Goal: Information Seeking & Learning: Find specific fact

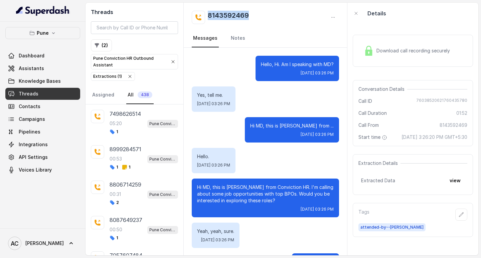
scroll to position [267, 0]
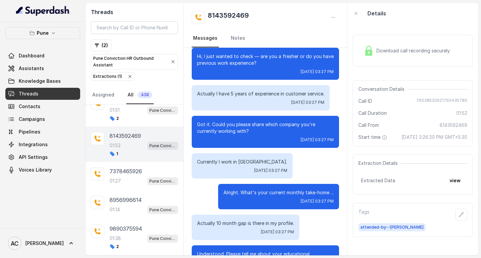
click at [206, 192] on div "Alright. What's your current monthly take-home ... [DATE] 03:27 PM" at bounding box center [265, 196] width 147 height 25
click at [230, 200] on div "[DATE] 03:27 PM" at bounding box center [279, 201] width 110 height 5
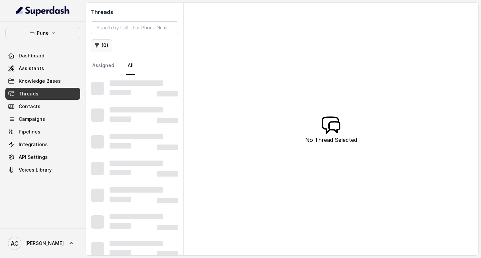
click at [108, 45] on button "( 0 )" at bounding box center [101, 45] width 21 height 12
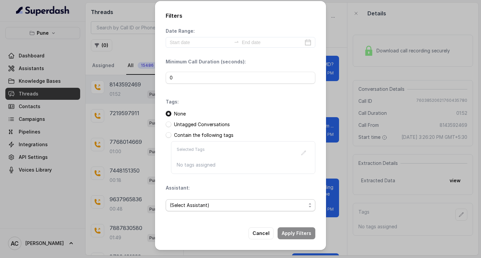
scroll to position [768, 0]
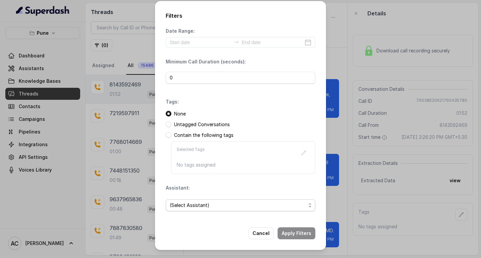
click at [192, 201] on span "(Select Assistant)" at bounding box center [241, 206] width 150 height 12
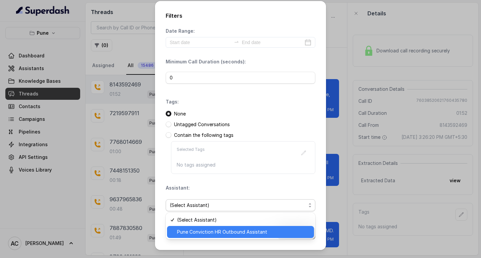
click at [190, 231] on span "Pune Conviction HR Outbound Assistant" at bounding box center [243, 232] width 133 height 8
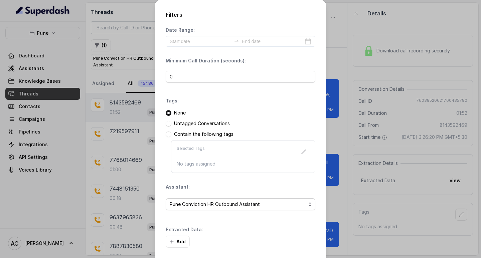
scroll to position [28, 0]
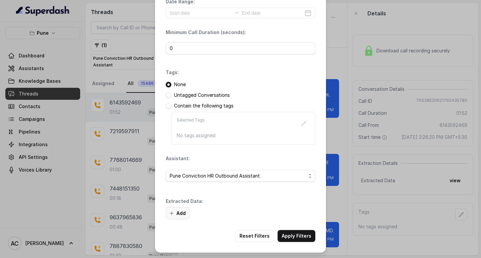
click at [179, 211] on button "Add" at bounding box center [178, 214] width 24 height 12
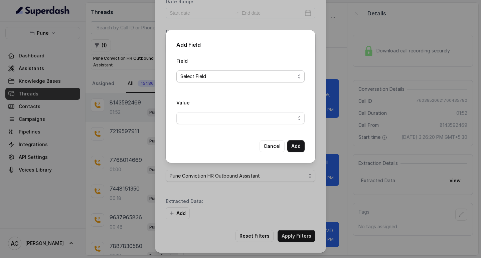
click at [208, 75] on span "Select Field" at bounding box center [238, 77] width 115 height 8
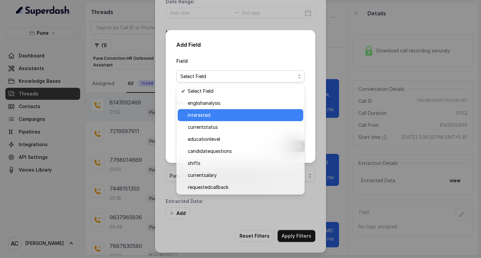
click at [209, 114] on span "interested" at bounding box center [244, 115] width 112 height 8
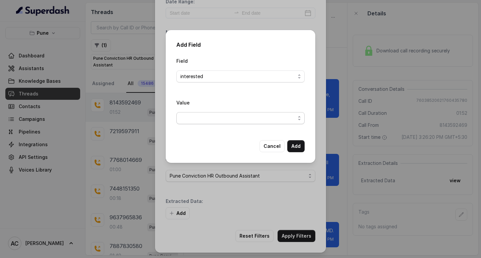
click at [203, 117] on span "button" at bounding box center [241, 118] width 128 height 12
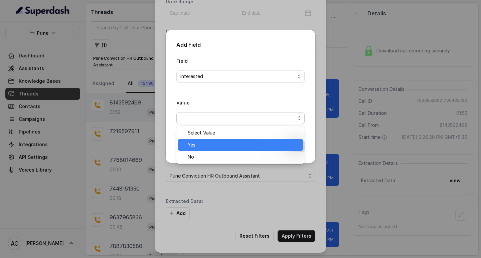
click at [205, 144] on span "Yes" at bounding box center [244, 145] width 112 height 8
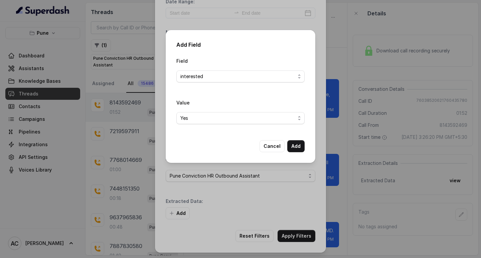
drag, startPoint x: 287, startPoint y: 145, endPoint x: 295, endPoint y: 145, distance: 8.0
click at [288, 145] on div "Cancel Add" at bounding box center [282, 146] width 45 height 12
click at [295, 145] on button "Add" at bounding box center [296, 146] width 17 height 12
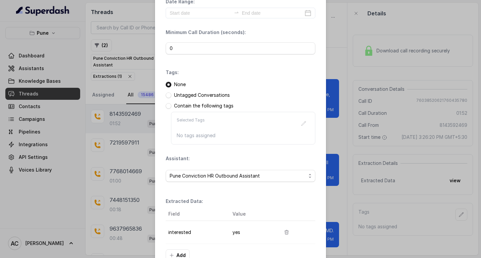
scroll to position [71, 0]
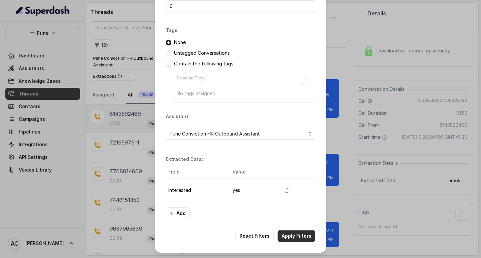
click at [292, 237] on button "Apply Filters" at bounding box center [297, 236] width 38 height 12
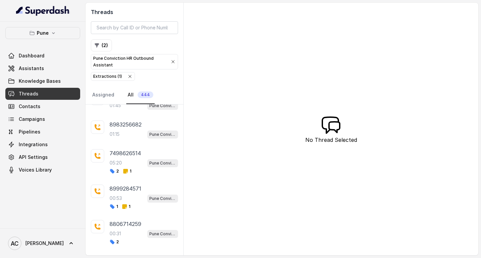
scroll to position [134, 0]
click at [121, 129] on div "01:15 Pune Conviction HR Outbound Assistant" at bounding box center [144, 133] width 69 height 9
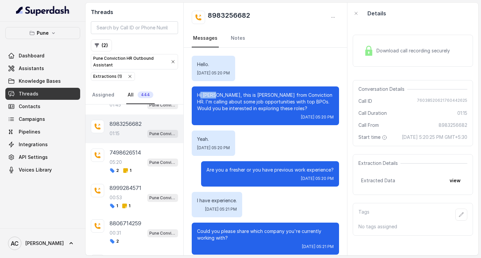
drag, startPoint x: 219, startPoint y: 96, endPoint x: 201, endPoint y: 95, distance: 18.1
click at [201, 95] on p "Hi Mamta, this is Monica from Conviction HR. I'm calling about some job opportu…" at bounding box center [265, 102] width 137 height 20
copy p "i Mamta"
click at [460, 217] on icon "button" at bounding box center [462, 215] width 4 height 4
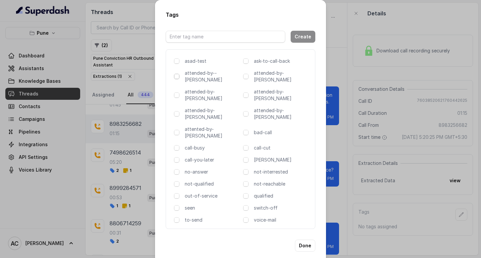
click at [176, 79] on span at bounding box center [176, 76] width 5 height 5
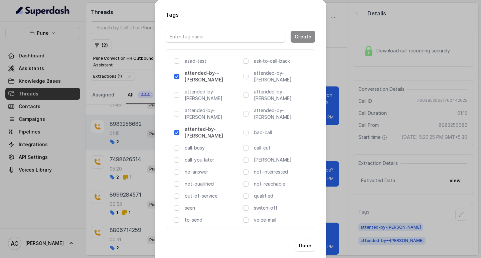
click at [180, 78] on div "attended-by--[PERSON_NAME]" at bounding box center [207, 76] width 67 height 13
click at [403, 156] on div "Tags Create asad-test ask-to-call-back attended-by--komal attended-by-amaan att…" at bounding box center [240, 129] width 481 height 258
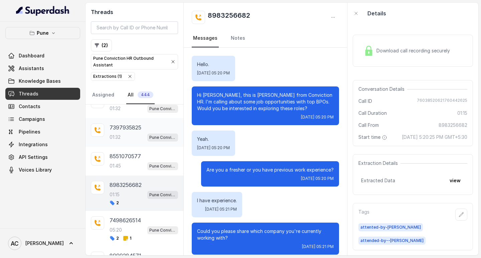
scroll to position [67, 0]
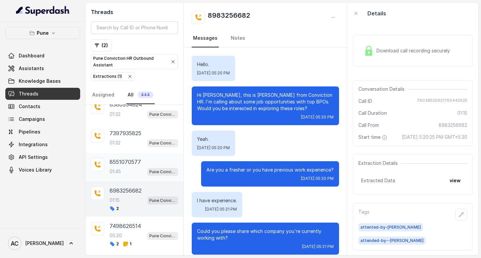
click at [132, 166] on div "8551070577 01:45 Pune Conviction HR Outbound Assistant" at bounding box center [144, 167] width 69 height 18
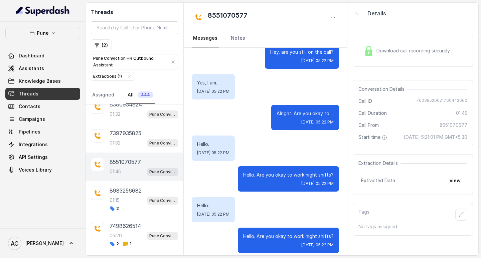
scroll to position [542, 0]
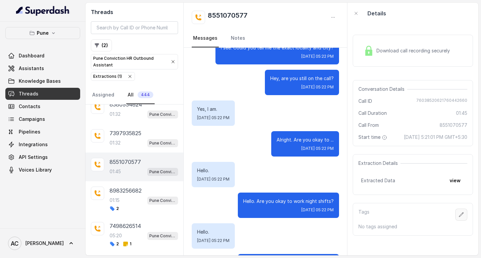
click at [459, 218] on icon "button" at bounding box center [461, 214] width 5 height 5
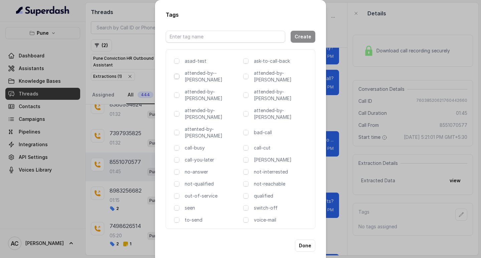
click at [176, 77] on span at bounding box center [176, 76] width 5 height 5
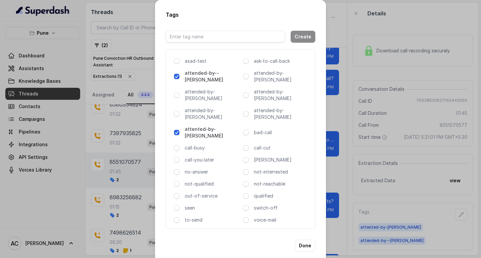
drag, startPoint x: 409, startPoint y: 194, endPoint x: 333, endPoint y: 164, distance: 81.8
click at [409, 193] on div "Tags Create asad-test ask-to-call-back attended-by--komal attended-by-amaan att…" at bounding box center [240, 129] width 481 height 258
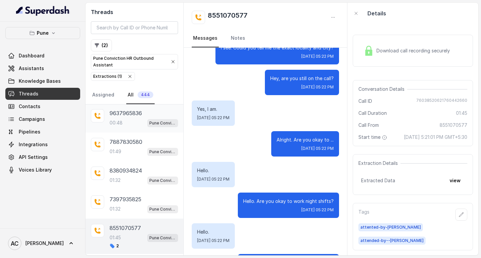
scroll to position [0, 0]
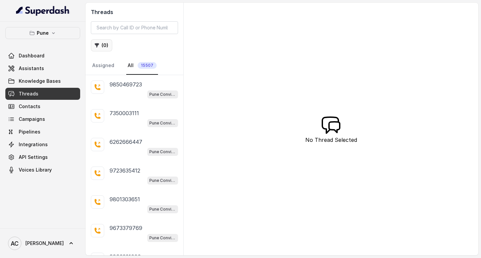
click at [105, 46] on button "( 0 )" at bounding box center [101, 45] width 21 height 12
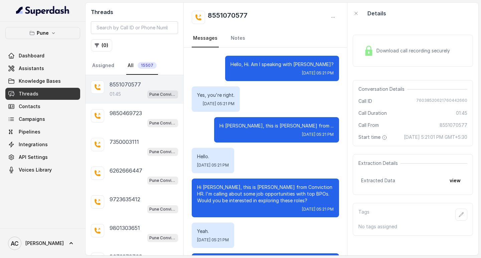
scroll to position [643, 0]
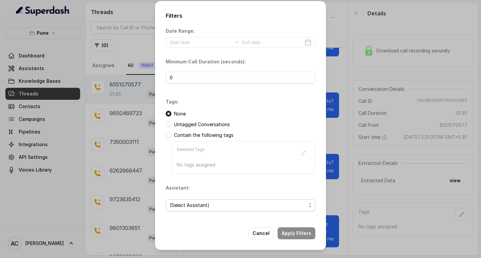
drag, startPoint x: 180, startPoint y: 204, endPoint x: 183, endPoint y: 200, distance: 4.8
click at [181, 204] on span "(Select Assistant)" at bounding box center [238, 206] width 136 height 8
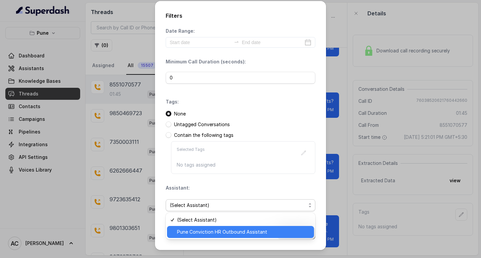
click at [195, 231] on span "Pune Conviction HR Outbound Assistant" at bounding box center [243, 232] width 133 height 8
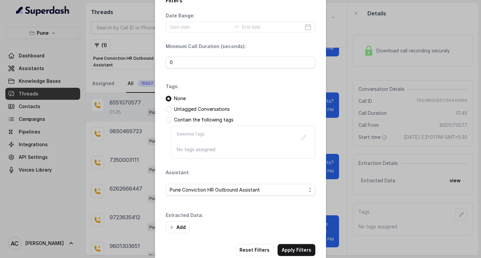
scroll to position [28, 0]
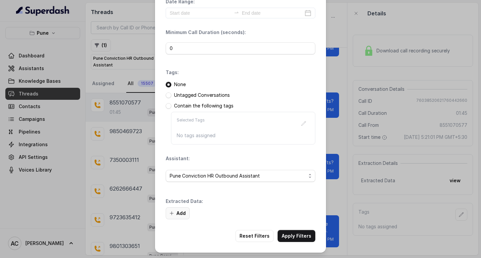
click at [182, 210] on button "Add" at bounding box center [178, 214] width 24 height 12
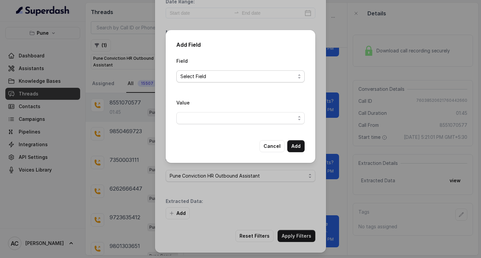
click at [187, 78] on span "Select Field" at bounding box center [238, 77] width 115 height 8
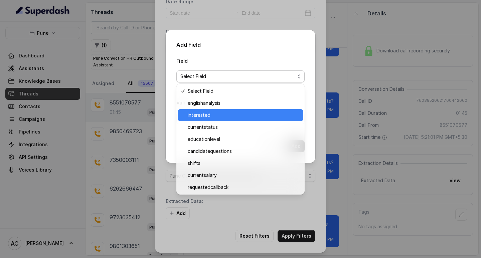
click at [194, 116] on span "interested" at bounding box center [244, 115] width 112 height 8
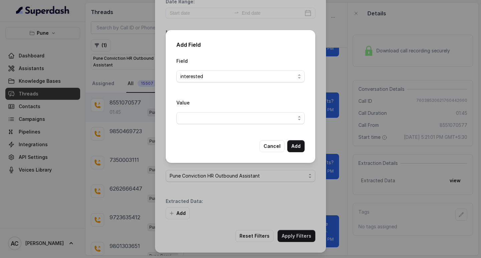
click at [188, 118] on span "button" at bounding box center [241, 118] width 128 height 12
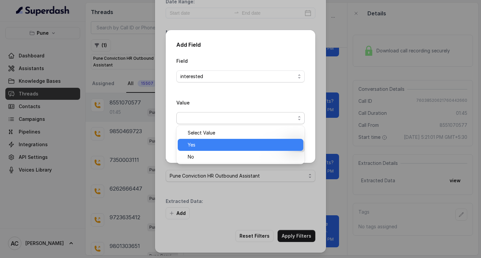
click at [192, 147] on span "Yes" at bounding box center [244, 145] width 112 height 8
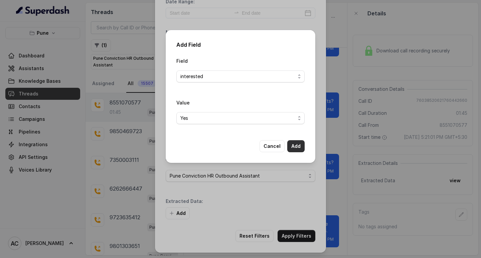
click at [296, 146] on button "Add" at bounding box center [296, 146] width 17 height 12
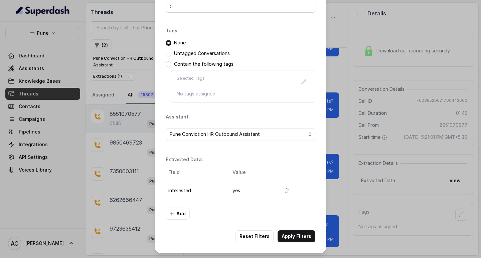
scroll to position [71, 0]
click at [290, 237] on button "Apply Filters" at bounding box center [297, 236] width 38 height 12
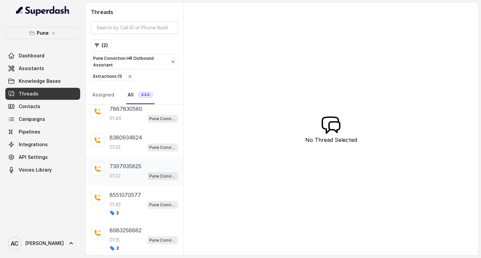
scroll to position [33, 0]
click at [123, 172] on div "7397935825 01:32 Pune Conviction HR Outbound Assistant" at bounding box center [144, 172] width 69 height 18
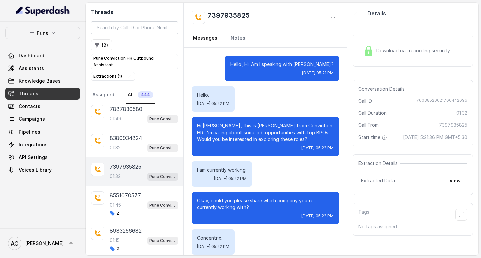
scroll to position [509, 0]
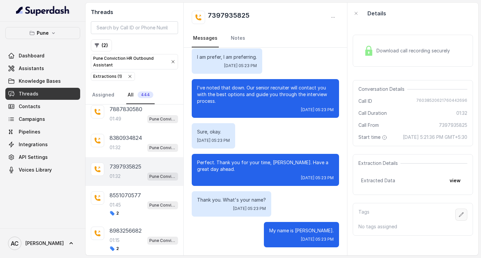
click at [459, 218] on icon "button" at bounding box center [461, 214] width 5 height 5
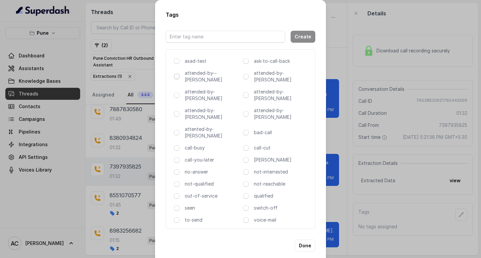
click at [177, 78] on span at bounding box center [176, 76] width 5 height 5
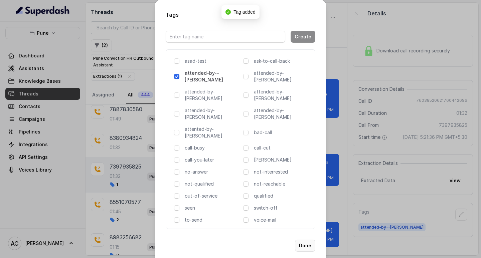
click at [303, 240] on button "Done" at bounding box center [305, 246] width 20 height 12
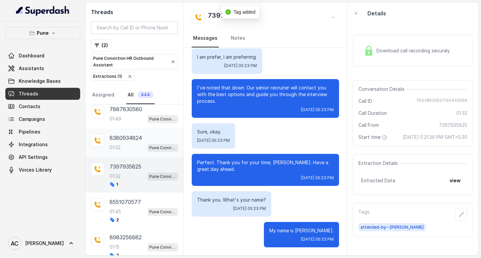
click at [128, 139] on p "8380934824" at bounding box center [126, 138] width 32 height 8
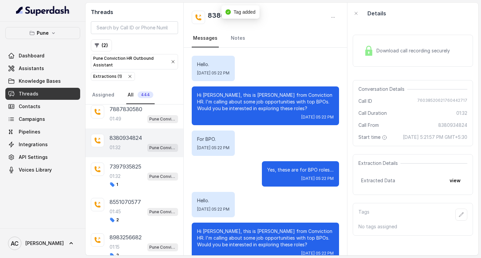
scroll to position [423, 0]
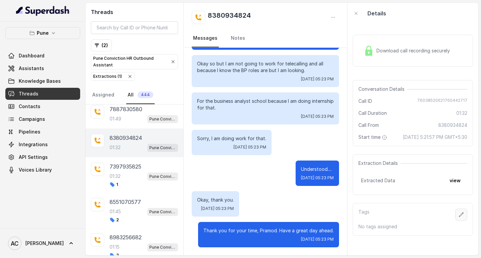
click at [459, 218] on icon "button" at bounding box center [461, 214] width 5 height 5
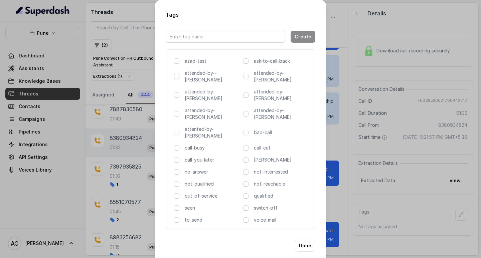
click at [177, 78] on span at bounding box center [176, 76] width 5 height 5
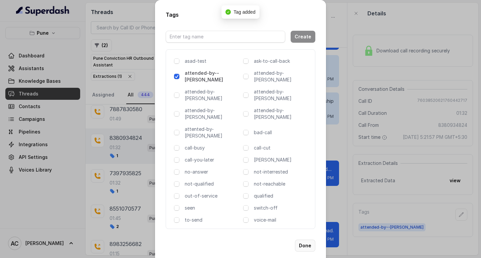
click at [305, 240] on button "Done" at bounding box center [305, 246] width 20 height 12
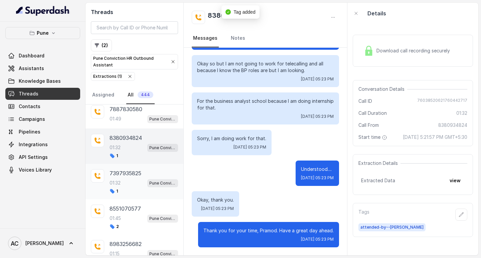
click at [119, 179] on div "7397935825 01:32 Pune Conviction HR Outbound Assistant 1" at bounding box center [144, 182] width 69 height 25
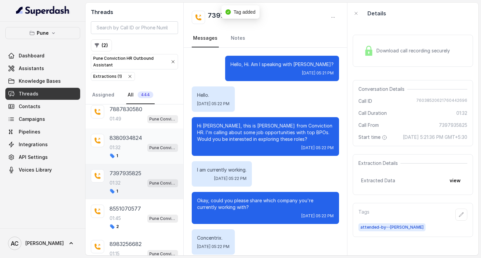
scroll to position [509, 0]
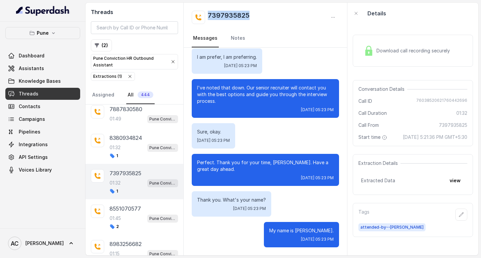
drag, startPoint x: 251, startPoint y: 14, endPoint x: 200, endPoint y: 17, distance: 51.2
click at [200, 17] on div "7397935825" at bounding box center [265, 17] width 147 height 13
copy h2 "7397935825"
click at [131, 112] on p "7887830580" at bounding box center [126, 109] width 33 height 8
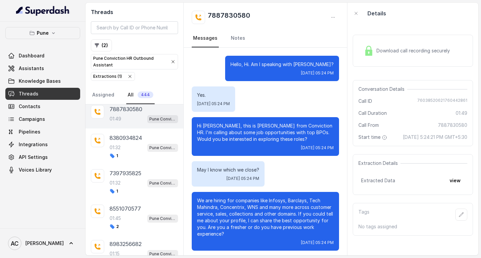
scroll to position [645, 0]
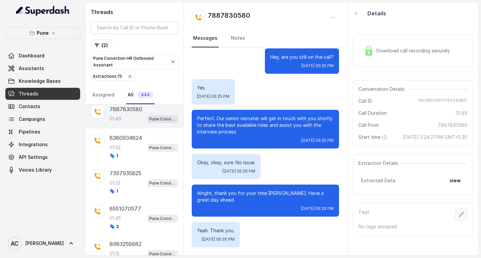
click at [459, 218] on icon "button" at bounding box center [461, 214] width 5 height 5
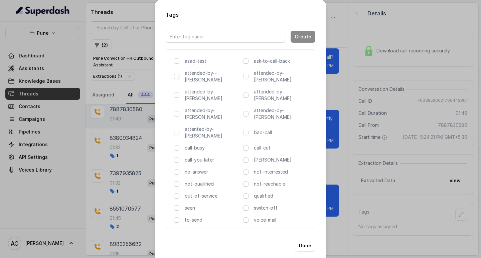
click at [176, 77] on span at bounding box center [176, 76] width 5 height 5
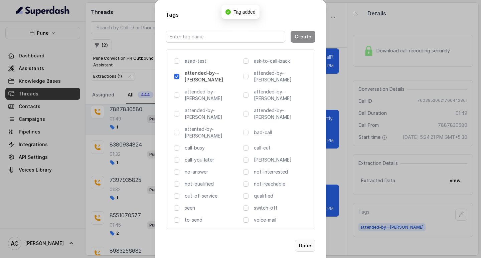
click at [304, 240] on button "Done" at bounding box center [305, 246] width 20 height 12
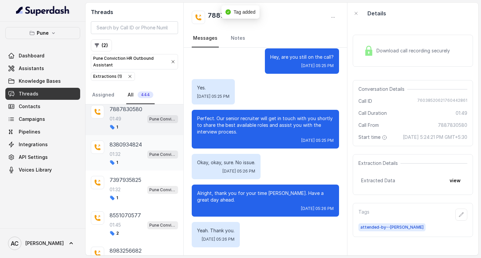
scroll to position [0, 0]
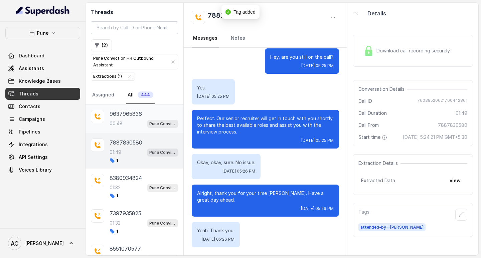
click at [119, 121] on p "00:48" at bounding box center [116, 123] width 13 height 7
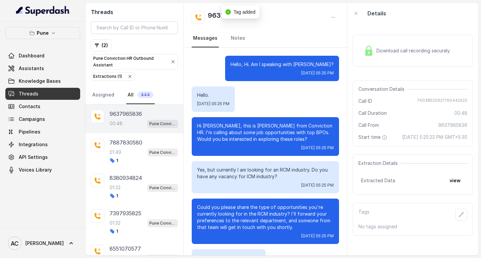
scroll to position [65, 0]
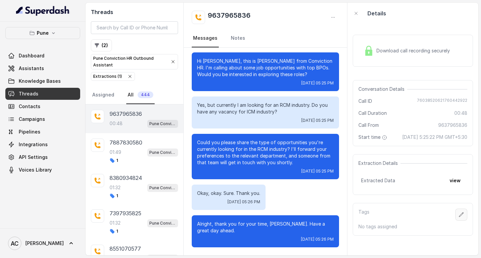
click at [459, 218] on icon "button" at bounding box center [461, 214] width 5 height 5
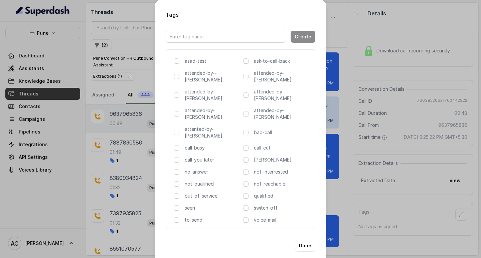
click at [176, 78] on span at bounding box center [176, 76] width 5 height 5
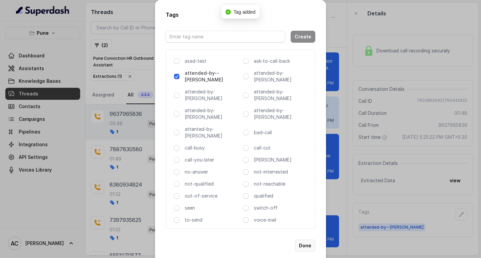
click at [307, 240] on button "Done" at bounding box center [305, 246] width 20 height 12
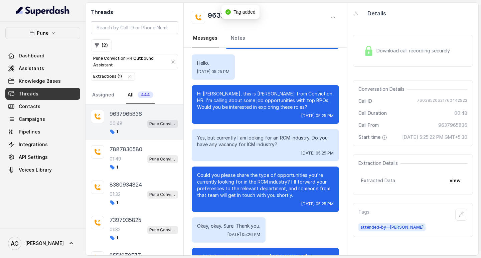
scroll to position [0, 0]
